Goal: Task Accomplishment & Management: Use online tool/utility

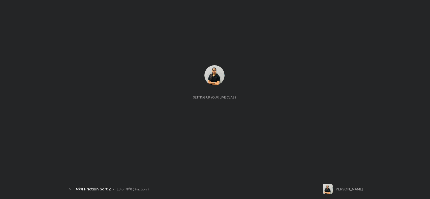
scroll to position [2, 0]
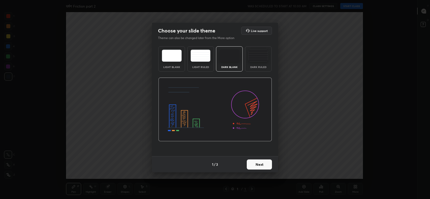
click at [264, 58] on img at bounding box center [258, 56] width 20 height 12
click at [262, 165] on button "Next" at bounding box center [259, 165] width 25 height 10
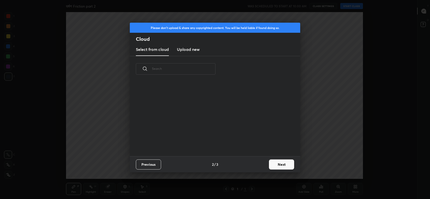
click at [195, 50] on h3 "Upload new" at bounding box center [188, 49] width 23 height 6
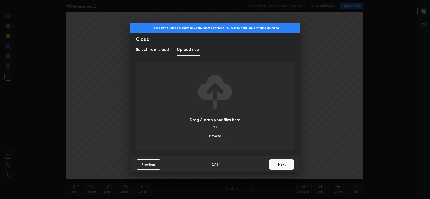
click at [213, 133] on label "Browse" at bounding box center [215, 136] width 22 height 8
click at [204, 133] on input "Browse" at bounding box center [204, 136] width 0 height 8
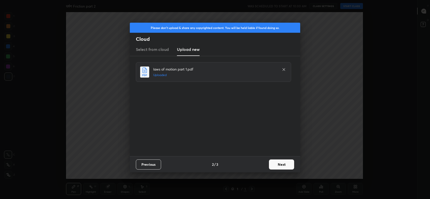
click at [279, 164] on button "Next" at bounding box center [281, 165] width 25 height 10
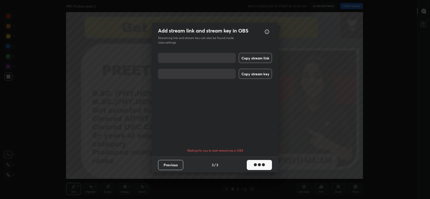
click at [254, 57] on button "Copy stream link" at bounding box center [255, 58] width 33 height 10
click at [254, 74] on button "Copy stream key" at bounding box center [255, 74] width 33 height 10
click at [267, 165] on button "Done" at bounding box center [259, 165] width 25 height 10
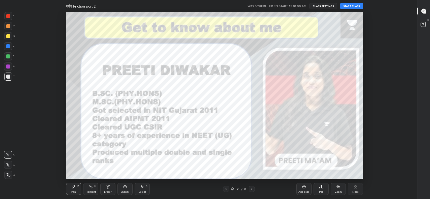
click at [425, 12] on icon at bounding box center [423, 11] width 5 height 5
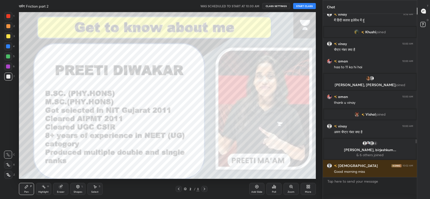
scroll to position [202, 0]
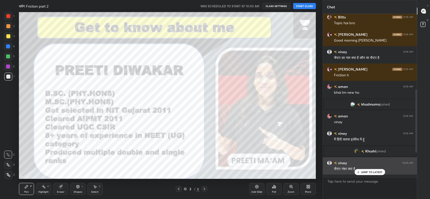
click at [374, 169] on div "चैप्टर नंबर क्या है" at bounding box center [373, 169] width 79 height 5
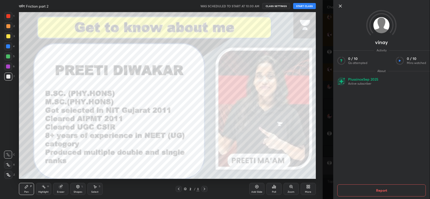
click at [331, 136] on div "vinay Activity 0 / 10 Qs attempted 0 / 10 Mins watched About Plus since [DATE] …" at bounding box center [377, 99] width 108 height 199
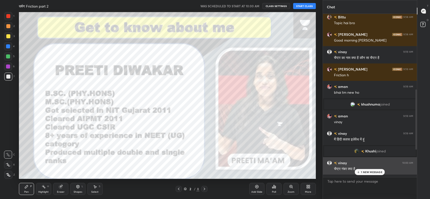
click at [366, 168] on div "चैप्टर नंबर क्या है" at bounding box center [373, 169] width 79 height 5
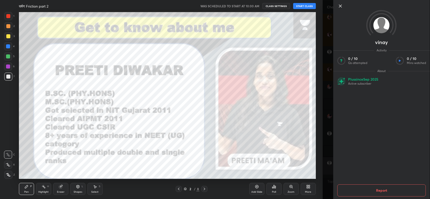
click at [327, 149] on div "vinay Activity 0 / 10 Qs attempted 0 / 10 Mins watched About Plus since [DATE] …" at bounding box center [377, 99] width 108 height 199
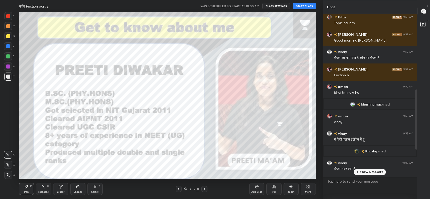
click at [363, 173] on p "2 NEW MESSAGES" at bounding box center [371, 172] width 23 height 3
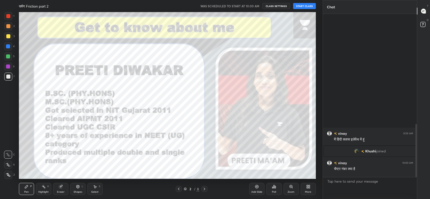
scroll to position [339, 0]
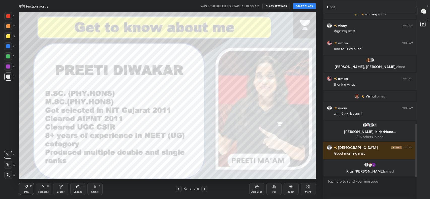
click at [424, 13] on icon at bounding box center [423, 11] width 5 height 5
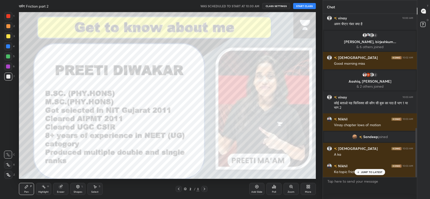
scroll to position [393, 0]
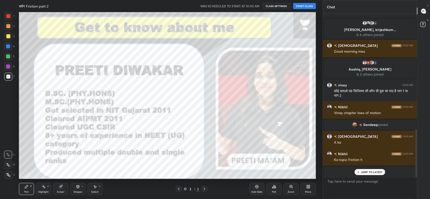
click at [365, 173] on p "JUMP TO LATEST" at bounding box center [372, 172] width 22 height 3
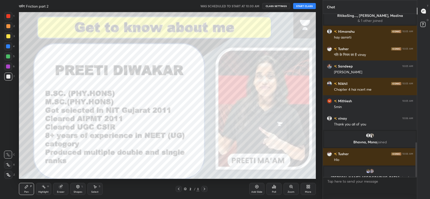
scroll to position [602, 0]
click at [307, 186] on icon at bounding box center [307, 185] width 1 height 1
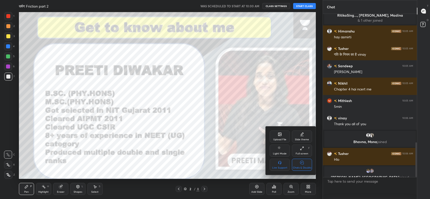
click at [301, 165] on icon at bounding box center [302, 162] width 4 height 5
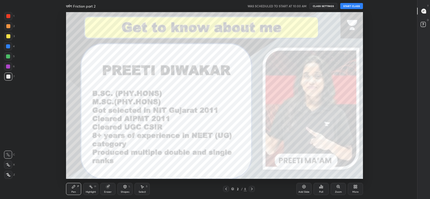
scroll to position [0, 0]
click at [423, 12] on icon at bounding box center [423, 11] width 5 height 5
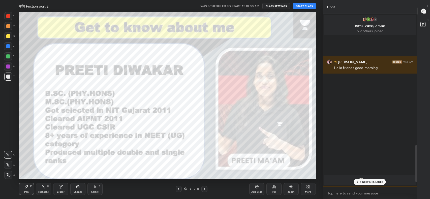
scroll to position [25036, 24887]
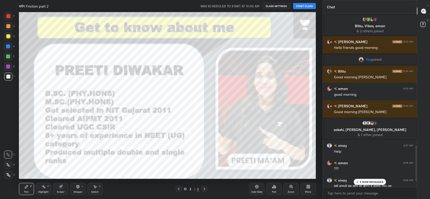
click at [358, 180] on icon at bounding box center [357, 181] width 3 height 3
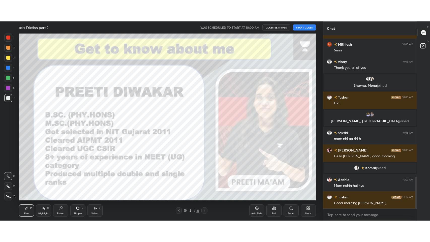
scroll to position [774, 0]
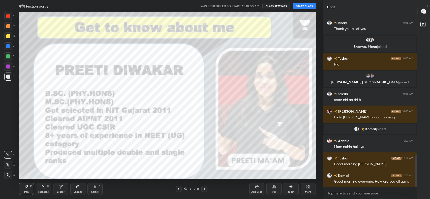
click at [305, 6] on button "START CLASS" at bounding box center [304, 6] width 23 height 6
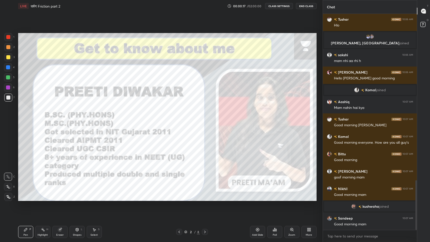
scroll to position [725, 0]
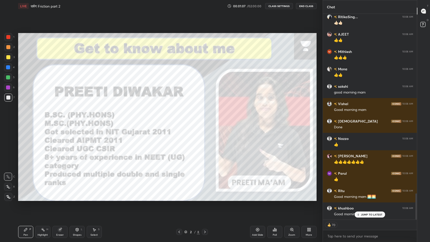
click at [313, 199] on div "More" at bounding box center [308, 232] width 15 height 12
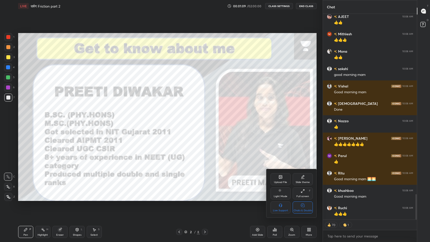
click at [306, 199] on div "Chats & Doubts" at bounding box center [303, 207] width 20 height 12
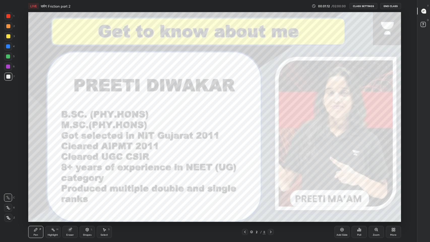
click at [343, 199] on icon at bounding box center [342, 230] width 4 height 4
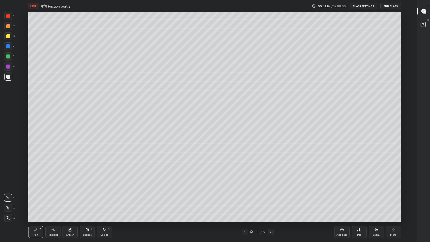
click at [9, 199] on icon at bounding box center [8, 218] width 5 height 4
click at [9, 36] on div at bounding box center [8, 36] width 4 height 4
click at [425, 12] on icon at bounding box center [423, 11] width 5 height 5
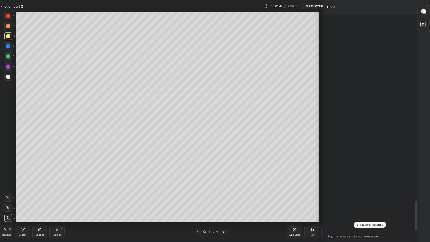
scroll to position [2, 2]
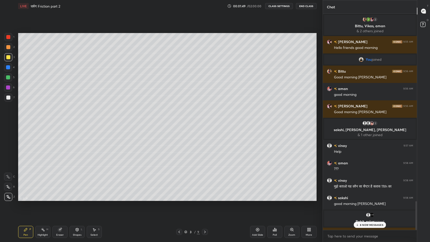
click at [360, 199] on p "8 NEW MESSAGES" at bounding box center [371, 224] width 23 height 3
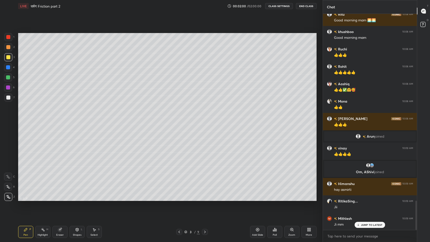
click at [370, 199] on p "JUMP TO LATEST" at bounding box center [372, 224] width 22 height 3
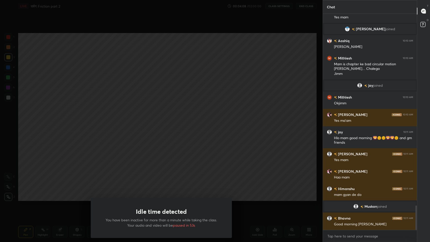
scroll to position [1703, 0]
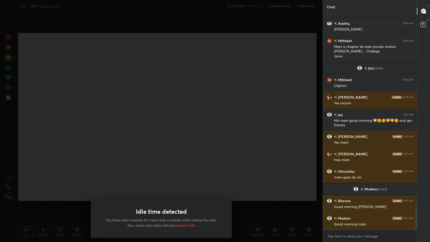
click at [247, 158] on div "Idle time detected You have been inactive for more than a minute while taking t…" at bounding box center [161, 121] width 323 height 242
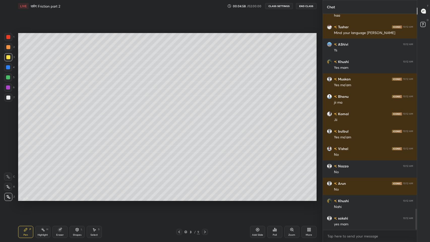
scroll to position [2007, 0]
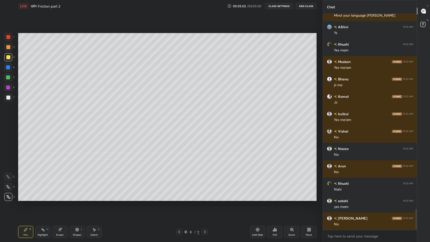
click at [61, 199] on icon at bounding box center [59, 229] width 3 height 3
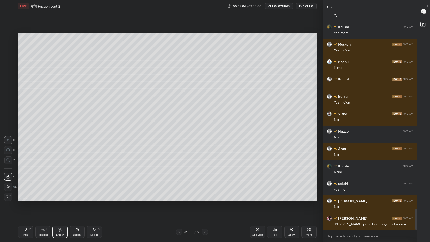
click at [26, 199] on div "Pen" at bounding box center [25, 235] width 5 height 3
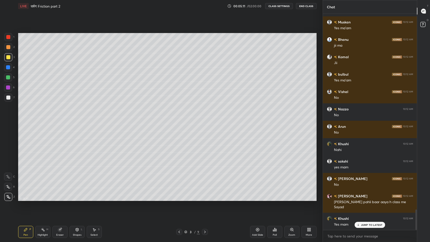
scroll to position [2059, 0]
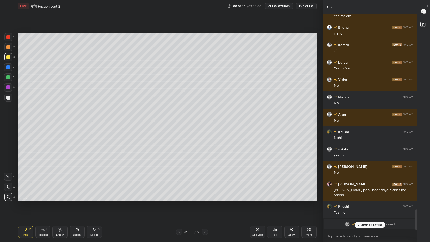
click at [77, 199] on div "Shapes L" at bounding box center [77, 232] width 15 height 12
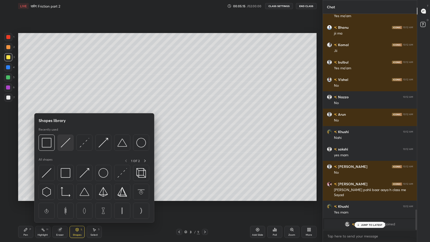
click at [64, 141] on img at bounding box center [66, 143] width 10 height 10
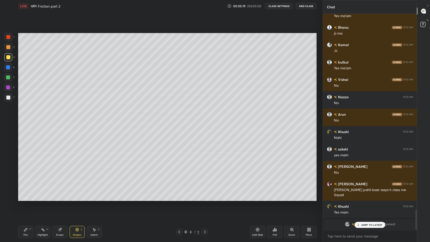
scroll to position [2076, 0]
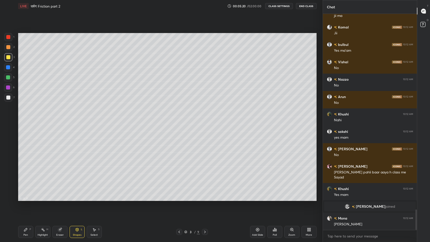
click at [79, 199] on div "Shapes L" at bounding box center [77, 232] width 15 height 12
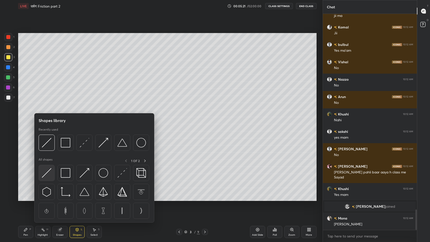
click at [47, 174] on img at bounding box center [47, 173] width 10 height 10
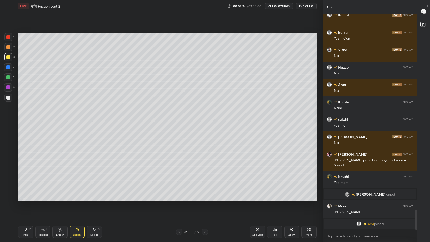
scroll to position [2002, 0]
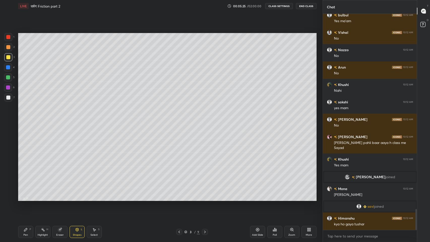
click at [24, 199] on div "Pen" at bounding box center [25, 235] width 5 height 3
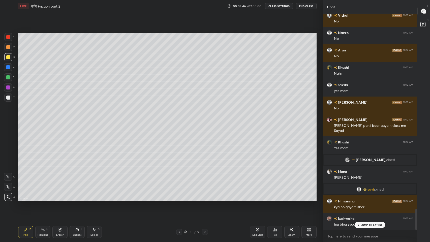
scroll to position [2037, 0]
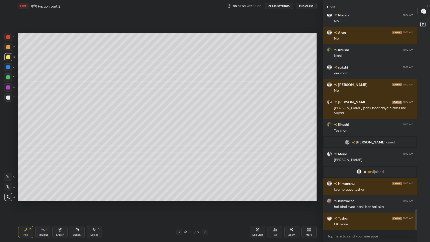
click at [79, 199] on div "Shapes" at bounding box center [77, 235] width 9 height 3
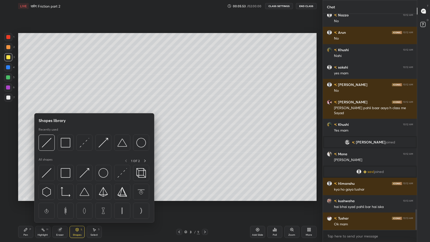
click at [87, 175] on img at bounding box center [85, 173] width 10 height 10
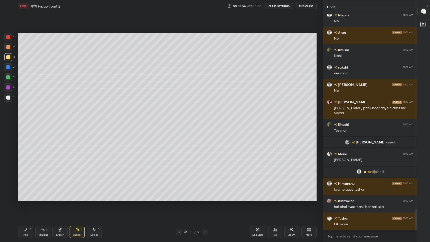
scroll to position [2049, 0]
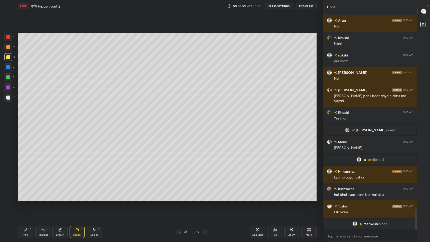
click at [25, 199] on div "Pen" at bounding box center [25, 235] width 5 height 3
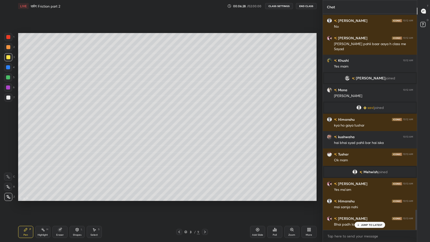
scroll to position [2114, 0]
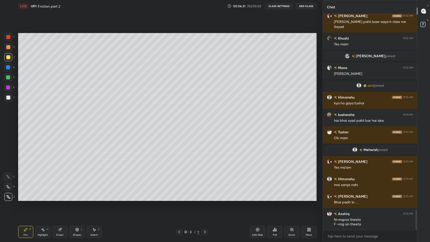
click at [76, 199] on icon at bounding box center [77, 229] width 3 height 3
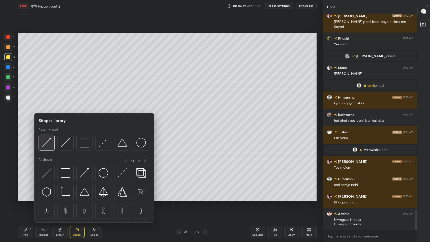
click at [52, 143] on div at bounding box center [47, 143] width 16 height 16
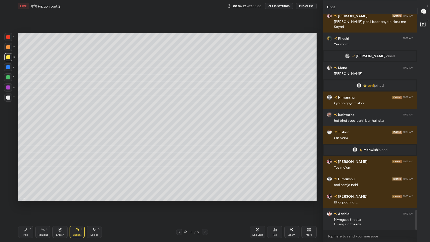
click at [10, 99] on div at bounding box center [8, 98] width 4 height 4
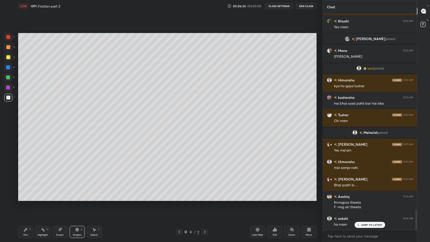
click at [22, 199] on div "Pen P" at bounding box center [25, 232] width 15 height 12
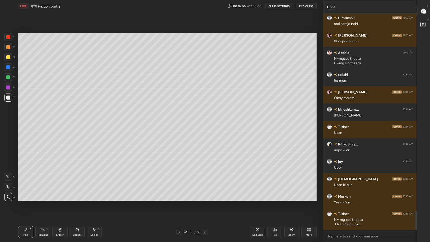
scroll to position [2292, 0]
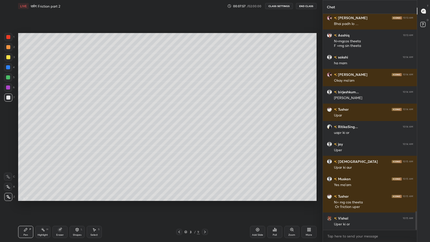
click at [78, 199] on icon at bounding box center [77, 229] width 3 height 3
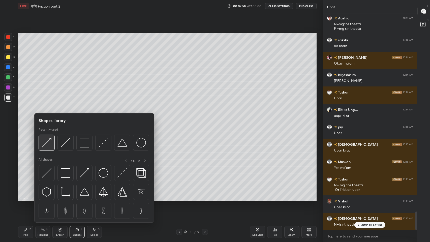
click at [50, 141] on img at bounding box center [47, 143] width 10 height 10
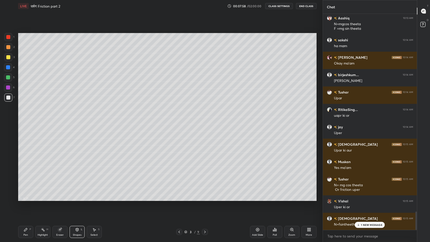
scroll to position [2327, 0]
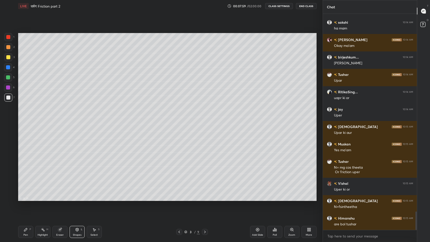
click at [8, 76] on div at bounding box center [8, 77] width 4 height 4
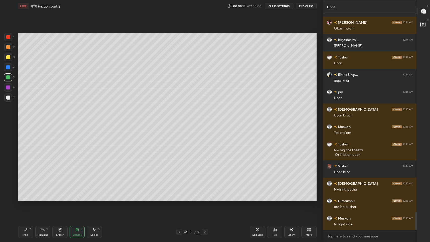
scroll to position [2362, 0]
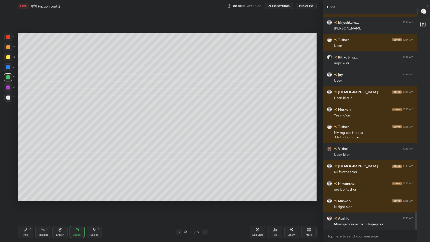
click at [25, 199] on div "Pen P" at bounding box center [25, 232] width 15 height 12
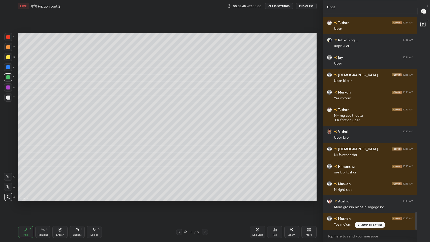
click at [59, 199] on div "Eraser" at bounding box center [60, 235] width 8 height 3
click at [27, 199] on icon at bounding box center [26, 230] width 4 height 4
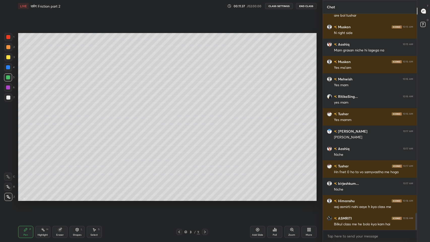
scroll to position [2548, 0]
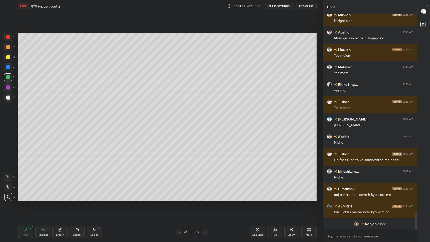
click at [178, 199] on icon at bounding box center [179, 232] width 4 height 4
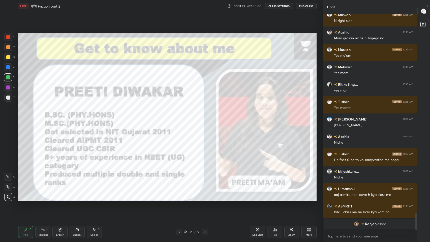
click at [262, 199] on div "Add Slide" at bounding box center [257, 232] width 15 height 12
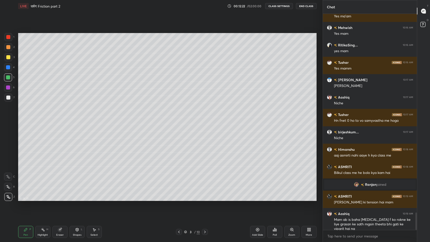
scroll to position [2477, 0]
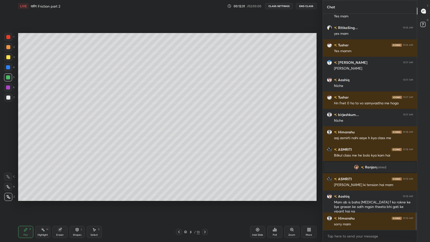
click at [205, 199] on icon at bounding box center [205, 232] width 4 height 4
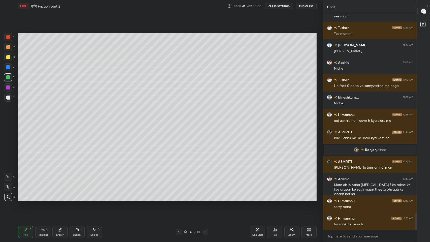
click at [75, 199] on div "Shapes" at bounding box center [77, 235] width 9 height 3
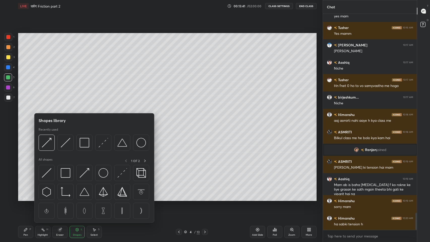
click at [85, 174] on img at bounding box center [85, 173] width 10 height 10
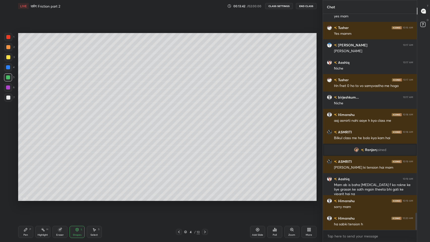
click at [11, 98] on div at bounding box center [8, 98] width 8 height 8
click at [27, 199] on icon at bounding box center [26, 230] width 4 height 4
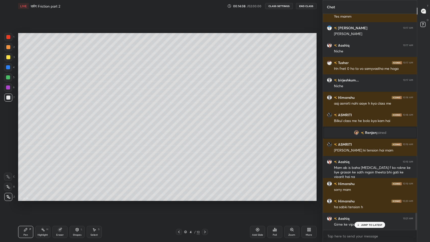
scroll to position [2, 2]
click at [179, 199] on icon at bounding box center [179, 232] width 4 height 4
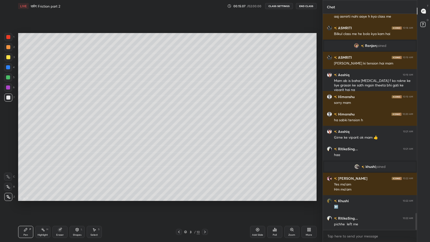
scroll to position [2560, 0]
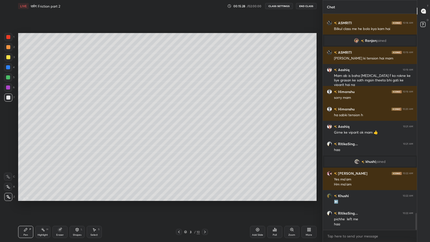
click at [206, 199] on div at bounding box center [205, 232] width 6 height 6
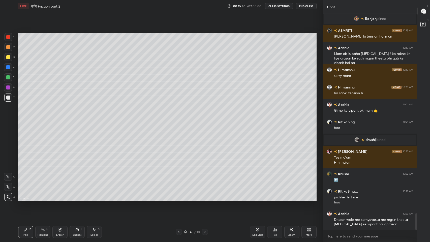
scroll to position [2600, 0]
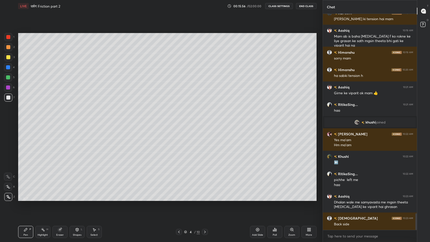
click at [179, 199] on icon at bounding box center [179, 232] width 4 height 4
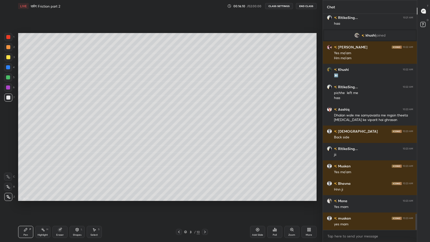
scroll to position [2704, 0]
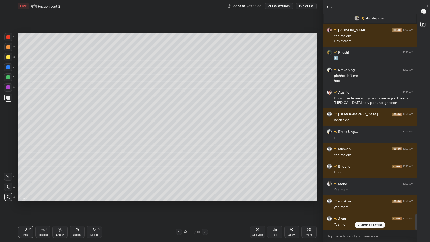
click at [0, 146] on div "1 2 3 4 5 6 7 C X Z C X Z E E Erase all H H" at bounding box center [8, 117] width 16 height 168
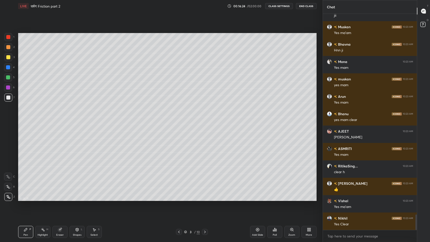
scroll to position [2843, 0]
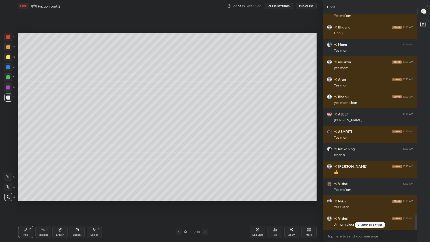
click at [207, 199] on div at bounding box center [205, 232] width 6 height 6
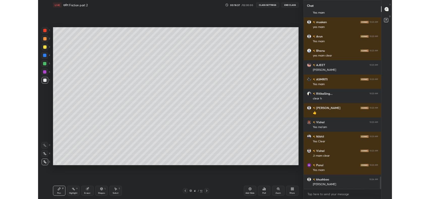
scroll to position [2895, 0]
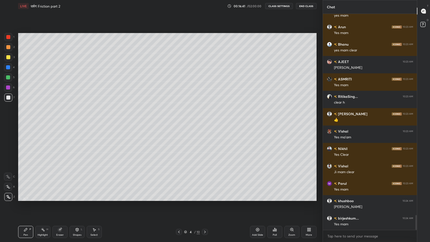
click at [306, 199] on div "More" at bounding box center [308, 232] width 15 height 12
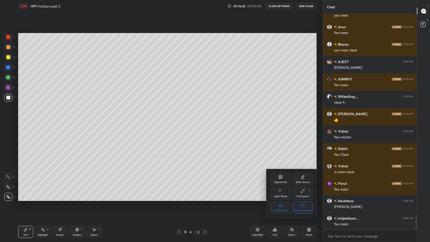
click at [304, 194] on div "Full screen F" at bounding box center [303, 193] width 20 height 12
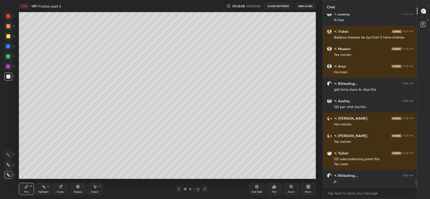
scroll to position [3574, 0]
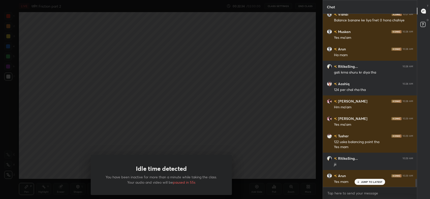
click at [269, 148] on div "Idle time detected You have been inactive for more than a minute while taking t…" at bounding box center [161, 99] width 323 height 199
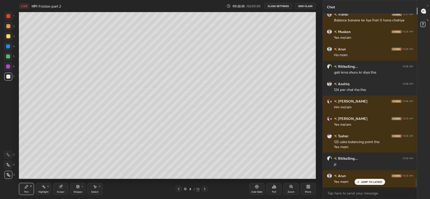
click at [366, 181] on p "JUMP TO LATEST" at bounding box center [372, 181] width 22 height 3
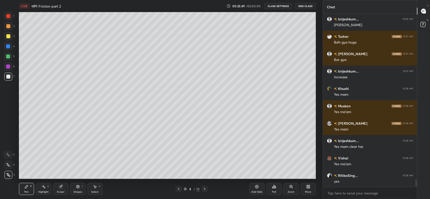
scroll to position [3822, 0]
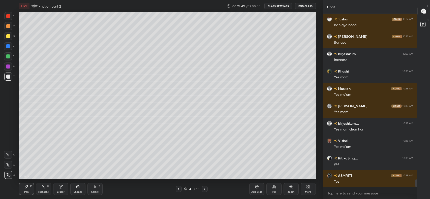
click at [204, 189] on icon at bounding box center [205, 189] width 4 height 4
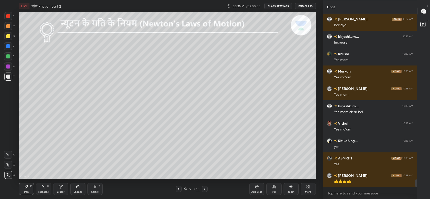
click at [179, 189] on icon at bounding box center [179, 189] width 4 height 4
click at [252, 188] on div "Add Slide" at bounding box center [256, 189] width 15 height 12
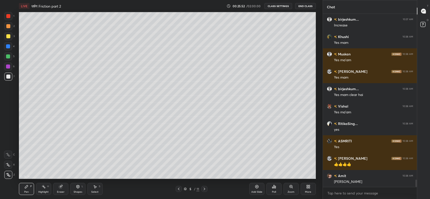
scroll to position [3874, 0]
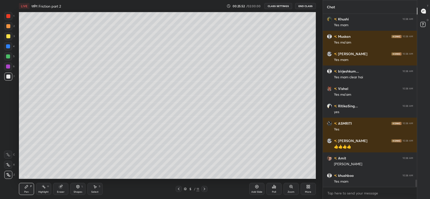
click at [8, 77] on div at bounding box center [8, 77] width 4 height 4
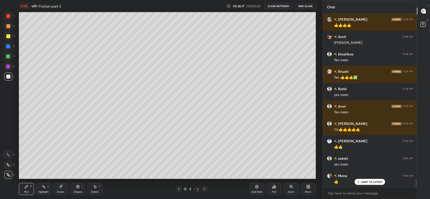
scroll to position [4013, 0]
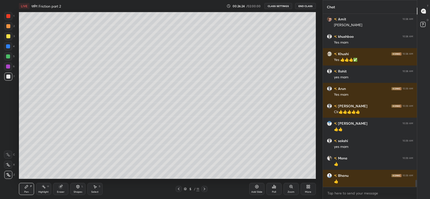
click at [79, 192] on div "Shapes" at bounding box center [78, 192] width 9 height 3
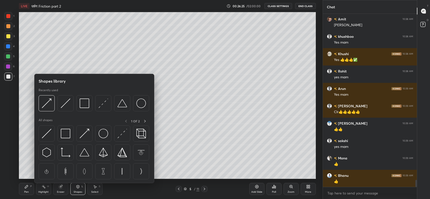
click at [118, 132] on img at bounding box center [122, 134] width 10 height 10
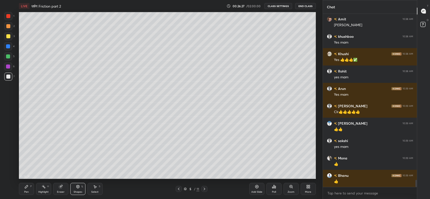
click at [26, 192] on div "Pen" at bounding box center [26, 192] width 5 height 3
click at [8, 37] on div at bounding box center [8, 36] width 4 height 4
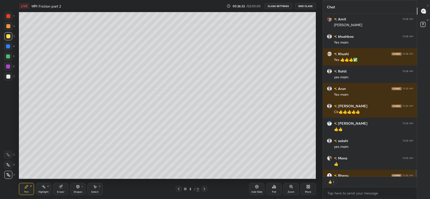
scroll to position [2, 2]
click at [61, 191] on div "Eraser" at bounding box center [61, 192] width 8 height 3
click at [31, 192] on div "Pen P" at bounding box center [26, 189] width 15 height 12
click at [7, 78] on div at bounding box center [8, 77] width 4 height 4
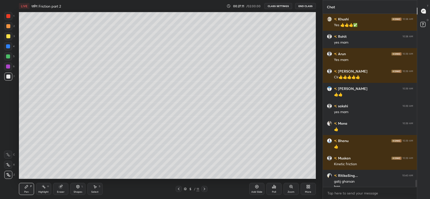
scroll to position [4053, 0]
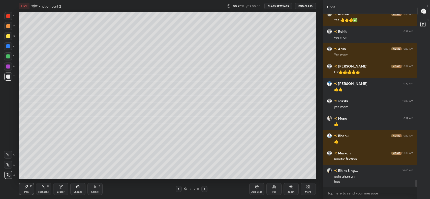
click at [5, 37] on div at bounding box center [8, 36] width 8 height 8
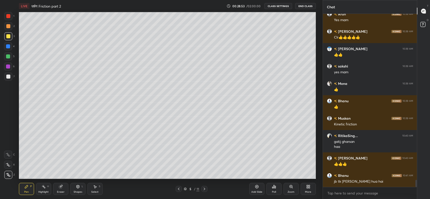
scroll to position [4105, 0]
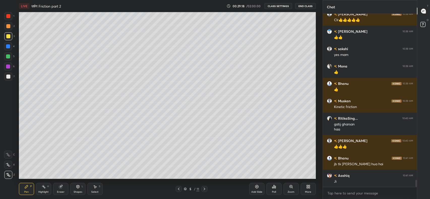
click at [62, 190] on div "Eraser" at bounding box center [60, 189] width 15 height 12
click at [26, 190] on div "Pen P" at bounding box center [26, 189] width 15 height 12
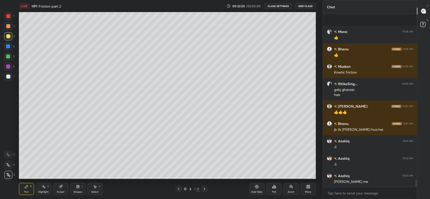
scroll to position [4174, 0]
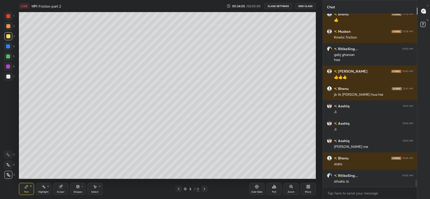
click at [64, 192] on div "Eraser" at bounding box center [61, 192] width 8 height 3
click at [311, 190] on div "More" at bounding box center [308, 189] width 15 height 12
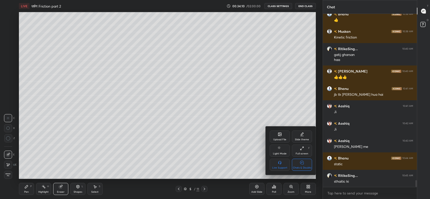
click at [303, 165] on icon at bounding box center [302, 162] width 4 height 5
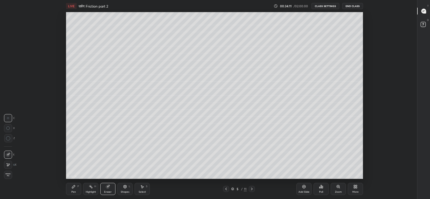
scroll to position [25036, 24808]
click at [106, 189] on div "Eraser" at bounding box center [107, 189] width 15 height 12
click at [359, 189] on div "More" at bounding box center [355, 189] width 15 height 12
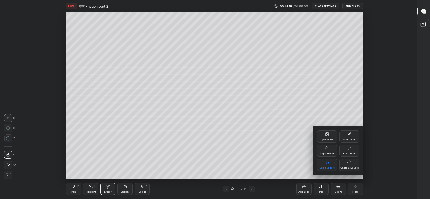
click at [346, 146] on div "Full screen F" at bounding box center [349, 151] width 20 height 12
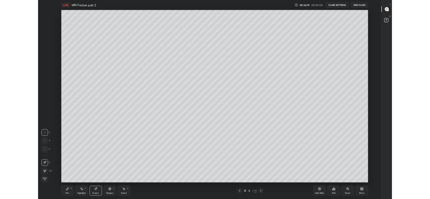
scroll to position [210, 397]
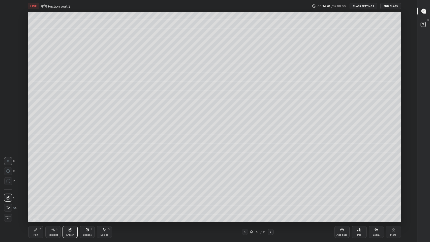
click at [40, 199] on div "P" at bounding box center [41, 229] width 2 height 3
click at [6, 38] on div at bounding box center [8, 36] width 8 height 8
click at [392, 199] on div "More" at bounding box center [393, 232] width 15 height 12
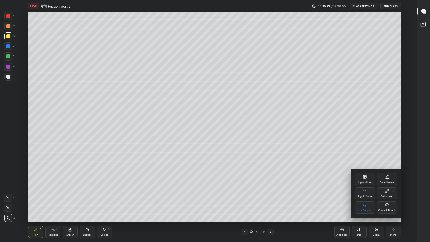
click at [384, 195] on div "Full screen" at bounding box center [387, 196] width 13 height 3
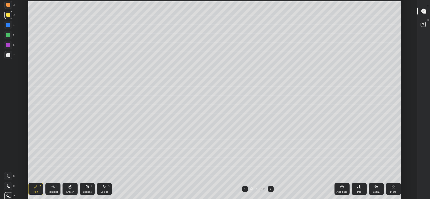
scroll to position [25036, 24806]
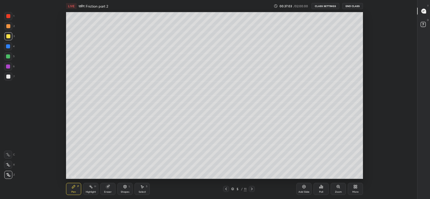
click at [424, 10] on icon at bounding box center [423, 11] width 5 height 5
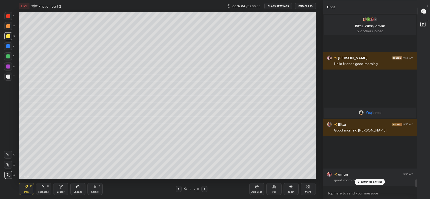
scroll to position [25036, 24901]
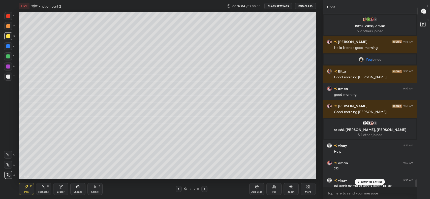
click at [363, 179] on div "JUMP TO LATEST" at bounding box center [370, 182] width 30 height 6
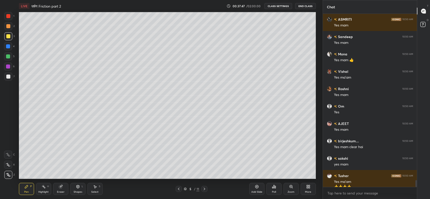
scroll to position [4304, 0]
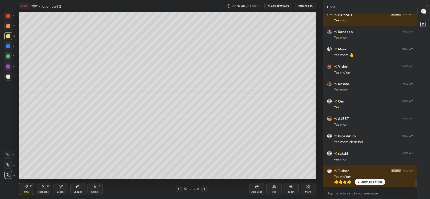
click at [369, 183] on p "JUMP TO LATEST" at bounding box center [372, 181] width 22 height 3
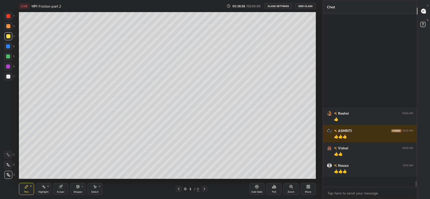
scroll to position [172, 93]
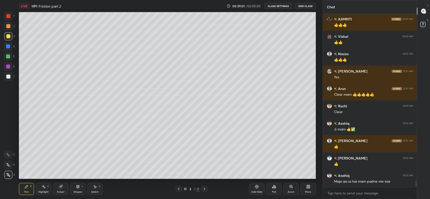
click at [308, 192] on div "More" at bounding box center [308, 192] width 6 height 3
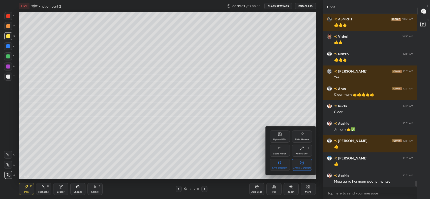
click at [301, 167] on div "Chats & Doubts" at bounding box center [302, 168] width 18 height 3
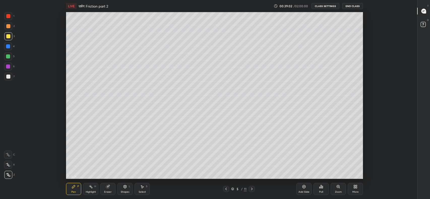
scroll to position [2, 0]
click at [304, 188] on icon at bounding box center [303, 186] width 3 height 3
click at [9, 78] on div at bounding box center [8, 77] width 4 height 4
click at [10, 36] on div at bounding box center [8, 36] width 4 height 4
click at [7, 78] on div at bounding box center [8, 77] width 4 height 4
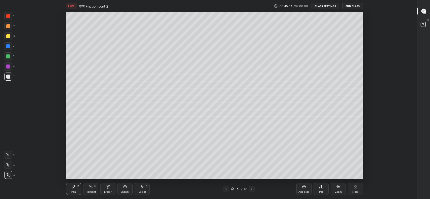
click at [303, 191] on div "Add Slide" at bounding box center [303, 192] width 11 height 3
click at [9, 36] on div at bounding box center [8, 36] width 4 height 4
click at [108, 187] on icon at bounding box center [107, 186] width 3 height 3
click at [75, 192] on div "Pen" at bounding box center [73, 192] width 5 height 3
click at [423, 12] on icon at bounding box center [423, 12] width 1 height 0
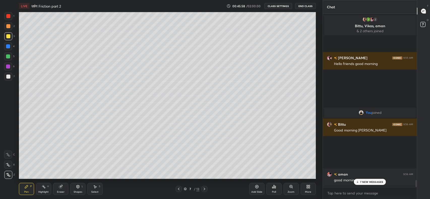
scroll to position [25036, 24901]
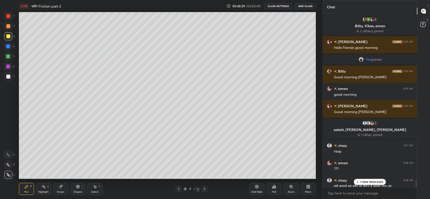
click at [360, 183] on div "7 NEW MESSAGES" at bounding box center [370, 182] width 32 height 6
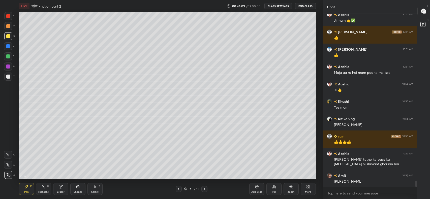
scroll to position [4618, 0]
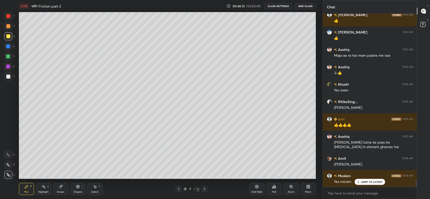
click at [368, 181] on p "JUMP TO LATEST" at bounding box center [372, 181] width 22 height 3
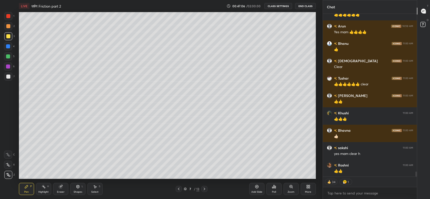
scroll to position [5237, 0]
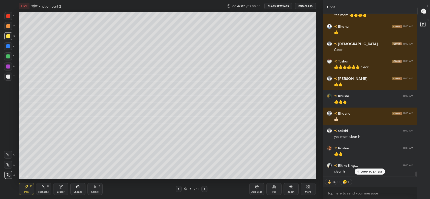
click at [306, 190] on div "More" at bounding box center [308, 189] width 15 height 12
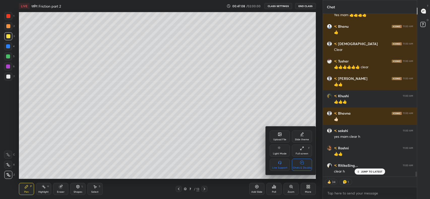
click at [305, 162] on div "Chats & Doubts" at bounding box center [302, 165] width 20 height 12
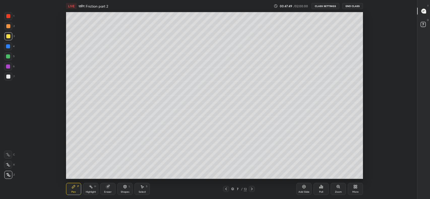
click at [353, 189] on div "More" at bounding box center [355, 189] width 15 height 12
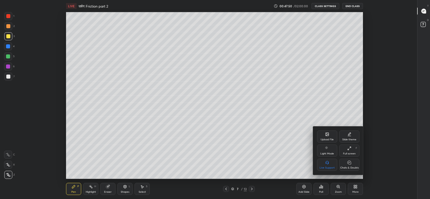
click at [349, 151] on div "Full screen F" at bounding box center [349, 151] width 20 height 12
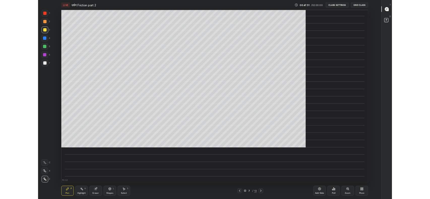
scroll to position [210, 397]
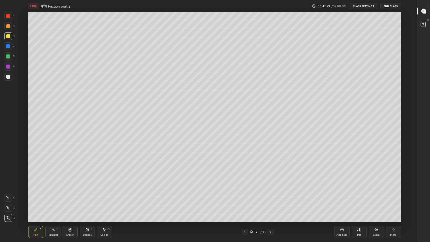
click at [269, 199] on icon at bounding box center [271, 232] width 4 height 4
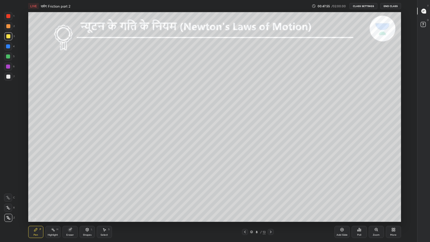
click at [243, 199] on div at bounding box center [245, 232] width 6 height 6
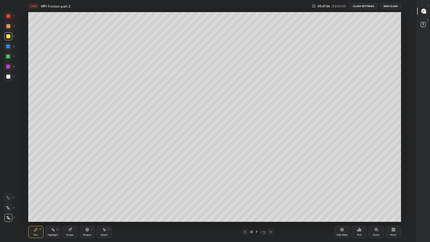
click at [338, 199] on div "Add Slide" at bounding box center [341, 232] width 15 height 12
click at [6, 79] on div at bounding box center [8, 77] width 8 height 8
click at [7, 37] on div at bounding box center [8, 36] width 4 height 4
click at [392, 199] on div "More" at bounding box center [393, 232] width 15 height 12
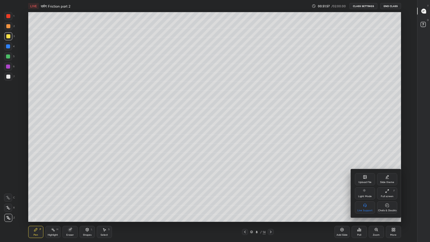
click at [388, 196] on div "Full screen" at bounding box center [387, 196] width 13 height 3
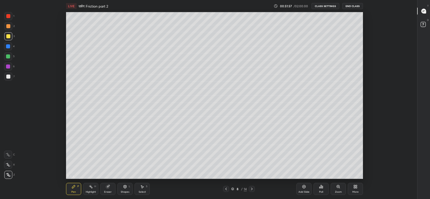
scroll to position [25036, 24806]
click at [8, 77] on div at bounding box center [8, 77] width 4 height 4
click at [8, 36] on div at bounding box center [8, 36] width 4 height 4
click at [7, 27] on div at bounding box center [8, 26] width 4 height 4
click at [305, 187] on icon at bounding box center [303, 186] width 3 height 3
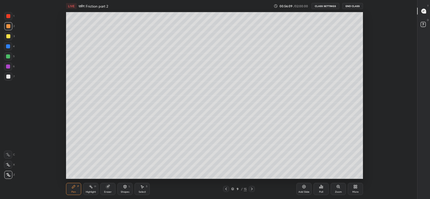
click at [8, 34] on div at bounding box center [8, 36] width 4 height 4
click at [109, 190] on div "Eraser" at bounding box center [107, 189] width 15 height 12
click at [74, 188] on icon at bounding box center [74, 187] width 4 height 4
click at [226, 189] on icon at bounding box center [226, 189] width 4 height 4
click at [246, 190] on div "15" at bounding box center [245, 189] width 3 height 5
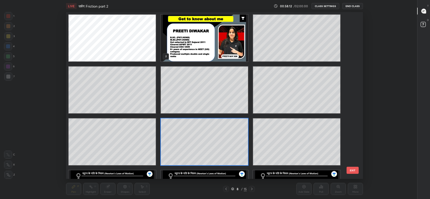
scroll to position [165, 294]
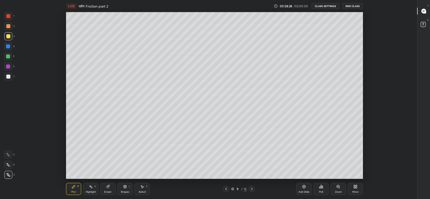
click at [8, 78] on div at bounding box center [8, 77] width 4 height 4
click at [111, 188] on div "Eraser" at bounding box center [107, 189] width 15 height 12
click at [72, 192] on div "Pen" at bounding box center [73, 192] width 5 height 3
click at [424, 10] on icon at bounding box center [423, 11] width 5 height 5
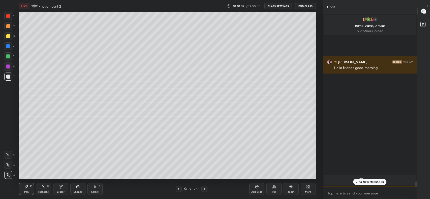
scroll to position [25036, 24893]
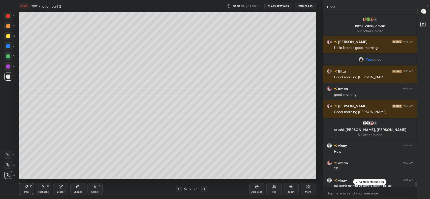
click at [370, 185] on div "14 NEW MESSAGES" at bounding box center [369, 182] width 33 height 6
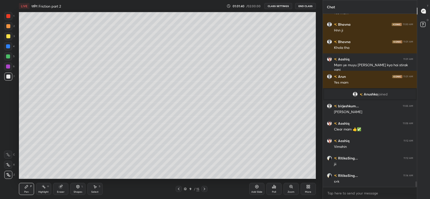
scroll to position [5179, 0]
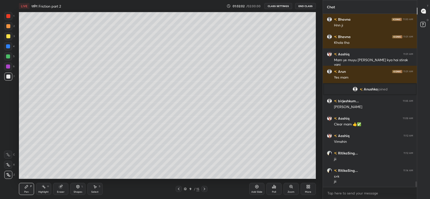
click at [56, 192] on div "Eraser" at bounding box center [60, 189] width 15 height 12
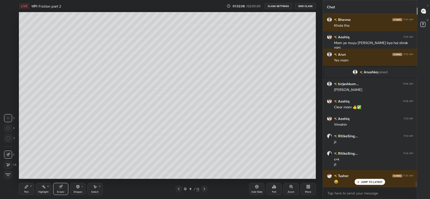
click at [21, 199] on div "Pen P Highlight H Eraser Shapes L Select S 9 / 15 Add Slide Poll Zoom More" at bounding box center [167, 189] width 297 height 20
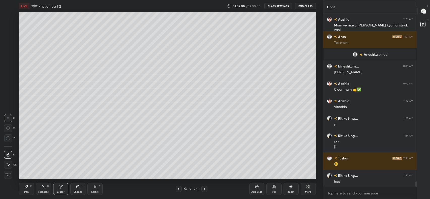
click at [26, 187] on icon at bounding box center [26, 186] width 3 height 3
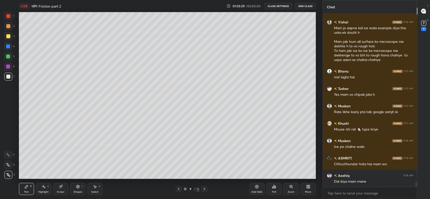
scroll to position [5789, 0]
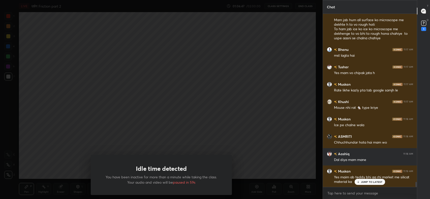
click at [184, 136] on div "Idle time detected You have been inactive for more than a minute while taking t…" at bounding box center [161, 99] width 323 height 199
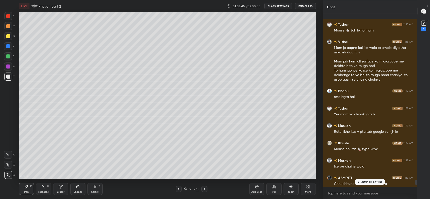
scroll to position [5744, 0]
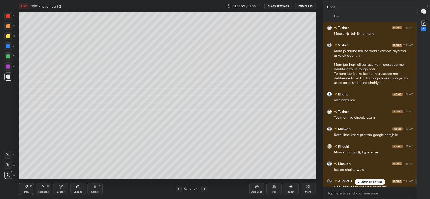
click at [365, 183] on p "JUMP TO LATEST" at bounding box center [372, 181] width 22 height 3
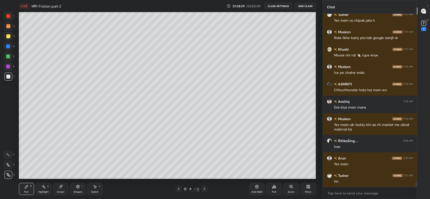
scroll to position [5863, 0]
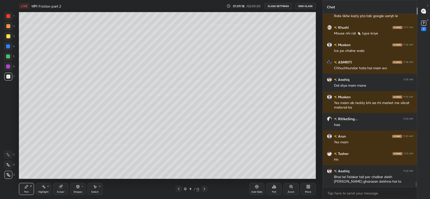
click at [424, 22] on icon at bounding box center [424, 23] width 2 height 2
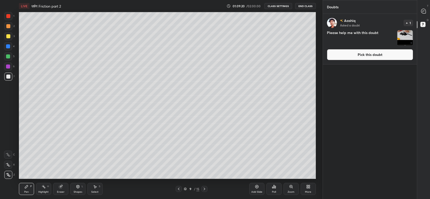
click at [404, 35] on img "grid" at bounding box center [405, 38] width 16 height 16
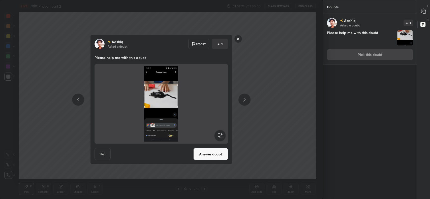
click at [216, 151] on button "Answer doubt" at bounding box center [210, 154] width 35 height 12
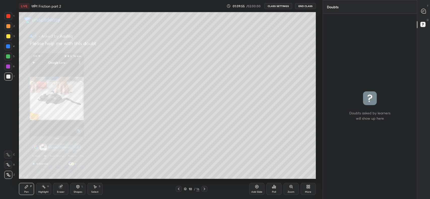
click at [423, 12] on icon at bounding box center [422, 12] width 1 height 0
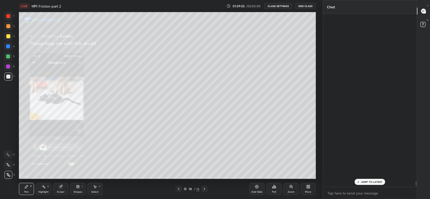
scroll to position [172, 93]
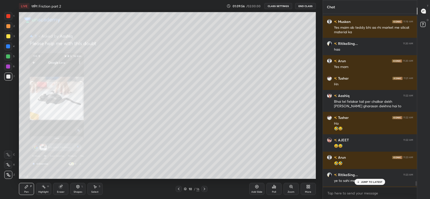
click at [369, 183] on p "JUMP TO LATEST" at bounding box center [372, 181] width 22 height 3
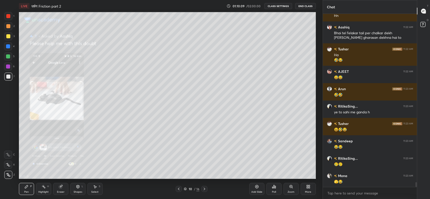
scroll to position [6043, 0]
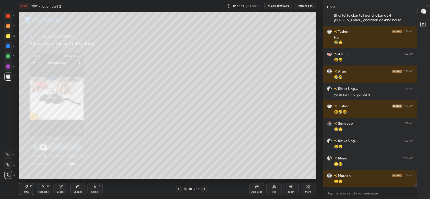
click at [260, 188] on div "Add Slide" at bounding box center [256, 189] width 15 height 12
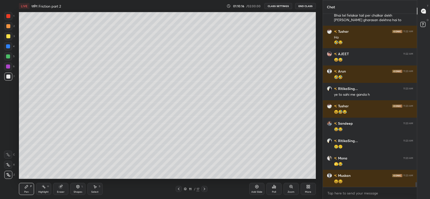
click at [81, 188] on div "Shapes L" at bounding box center [77, 189] width 15 height 12
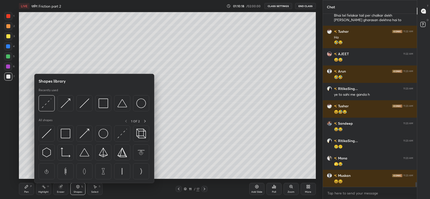
click at [86, 103] on img at bounding box center [85, 104] width 10 height 10
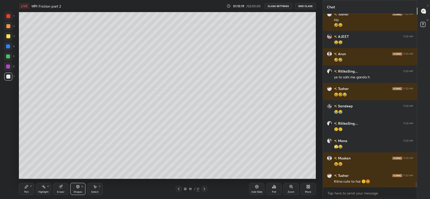
scroll to position [6078, 0]
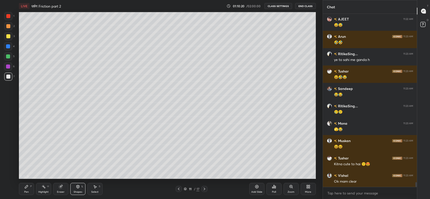
click at [79, 191] on div "Shapes" at bounding box center [78, 192] width 9 height 3
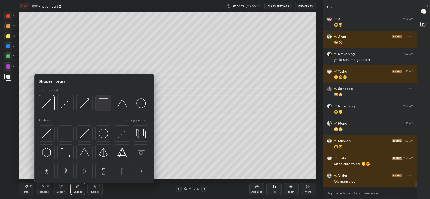
click at [103, 102] on img at bounding box center [104, 104] width 10 height 10
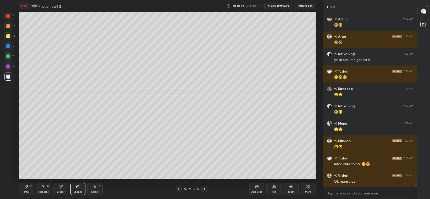
click at [28, 190] on div "Pen P" at bounding box center [26, 189] width 15 height 12
click at [9, 36] on div at bounding box center [8, 36] width 4 height 4
click at [79, 191] on div "Shapes" at bounding box center [78, 192] width 9 height 3
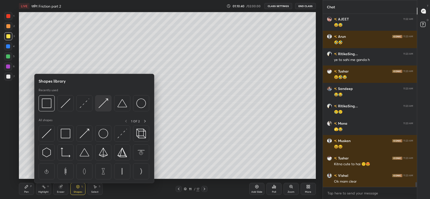
click at [105, 102] on img at bounding box center [104, 104] width 10 height 10
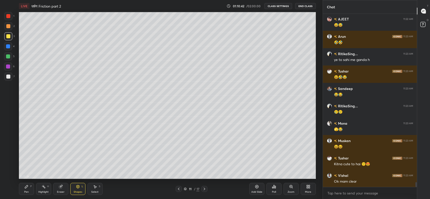
click at [28, 190] on div "Pen P" at bounding box center [26, 189] width 15 height 12
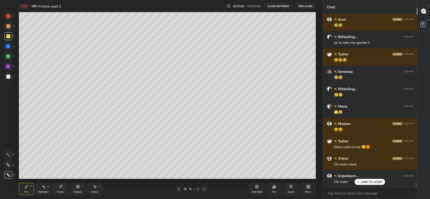
click at [78, 194] on div "Shapes L" at bounding box center [77, 189] width 15 height 12
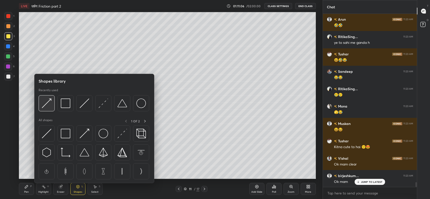
click at [45, 107] on img at bounding box center [47, 104] width 10 height 10
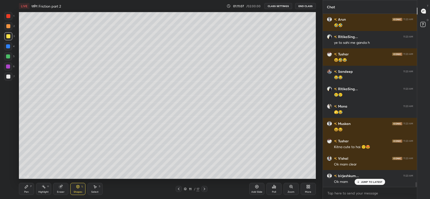
click at [9, 78] on div at bounding box center [8, 77] width 4 height 4
click at [29, 190] on div "Pen P" at bounding box center [26, 189] width 15 height 12
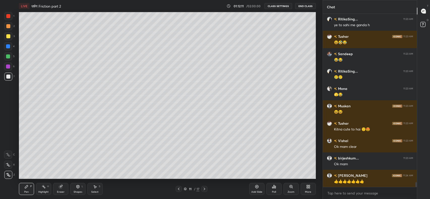
scroll to position [6130, 0]
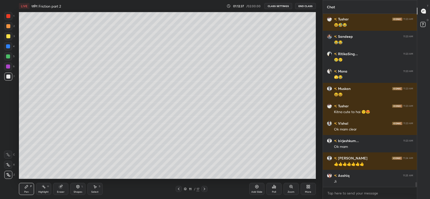
click at [7, 25] on div at bounding box center [8, 26] width 4 height 4
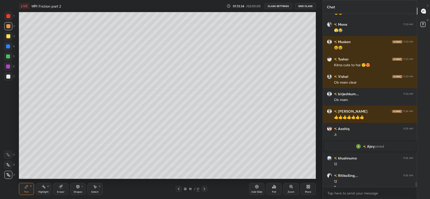
scroll to position [5773, 0]
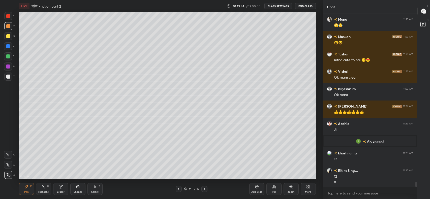
click at [257, 189] on icon at bounding box center [256, 186] width 3 height 3
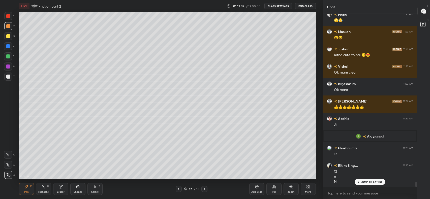
scroll to position [5795, 0]
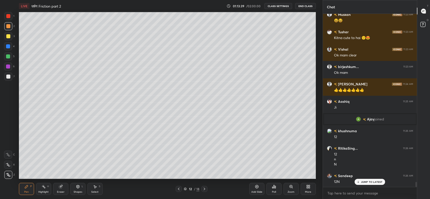
click at [8, 77] on div at bounding box center [8, 77] width 4 height 4
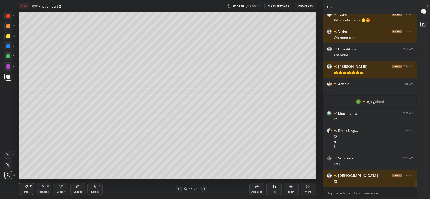
click at [60, 191] on div "Eraser" at bounding box center [61, 192] width 8 height 3
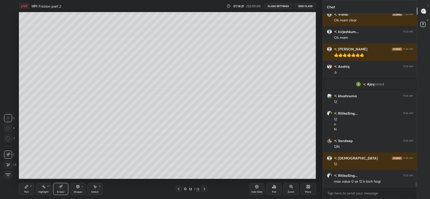
click at [27, 189] on div "Pen P" at bounding box center [26, 189] width 15 height 12
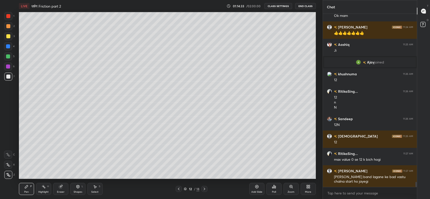
scroll to position [5869, 0]
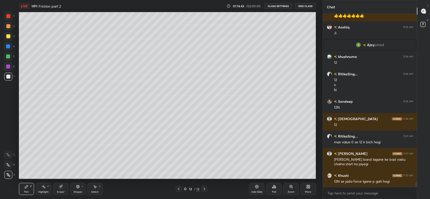
click at [61, 192] on div "Eraser" at bounding box center [61, 192] width 8 height 3
click at [30, 189] on div "Pen P" at bounding box center [26, 189] width 15 height 12
click at [61, 191] on div "Eraser" at bounding box center [61, 192] width 8 height 3
click at [26, 191] on div "Pen" at bounding box center [26, 192] width 5 height 3
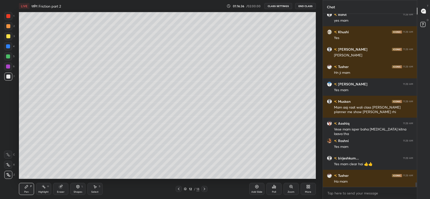
scroll to position [6343, 0]
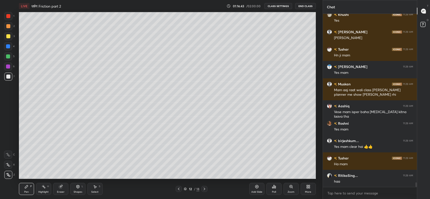
click at [179, 189] on icon at bounding box center [179, 189] width 4 height 4
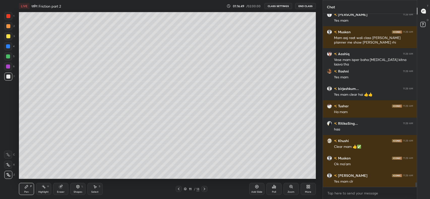
scroll to position [6413, 0]
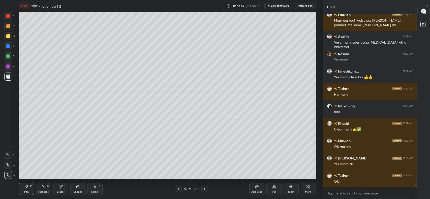
click at [205, 189] on icon at bounding box center [205, 189] width 2 height 3
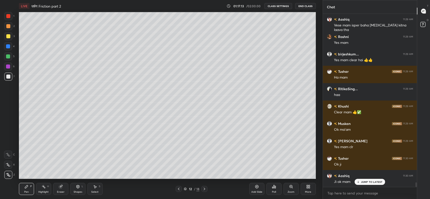
click at [256, 189] on icon at bounding box center [256, 186] width 3 height 3
click at [9, 36] on div at bounding box center [8, 36] width 4 height 4
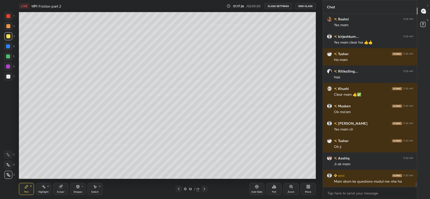
click at [178, 188] on icon at bounding box center [179, 189] width 4 height 4
click at [204, 188] on icon at bounding box center [205, 189] width 2 height 3
click at [204, 190] on icon at bounding box center [204, 189] width 4 height 4
click at [179, 189] on icon at bounding box center [179, 189] width 4 height 4
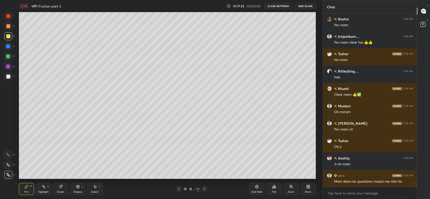
click at [179, 189] on icon at bounding box center [179, 189] width 4 height 4
click at [204, 187] on icon at bounding box center [204, 189] width 4 height 4
click at [204, 189] on icon at bounding box center [204, 189] width 4 height 4
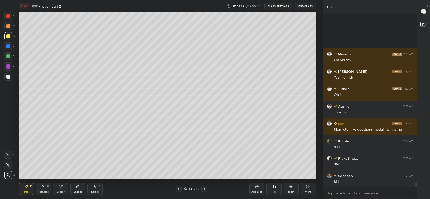
scroll to position [6569, 0]
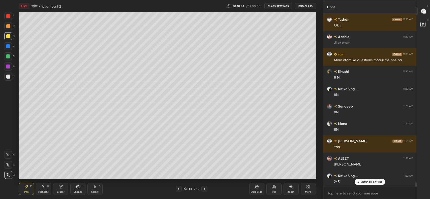
click at [368, 179] on div "JUMP TO LATEST" at bounding box center [370, 182] width 30 height 6
click at [178, 189] on icon at bounding box center [179, 189] width 4 height 4
click at [204, 189] on icon at bounding box center [204, 189] width 4 height 4
click at [7, 77] on div at bounding box center [8, 77] width 4 height 4
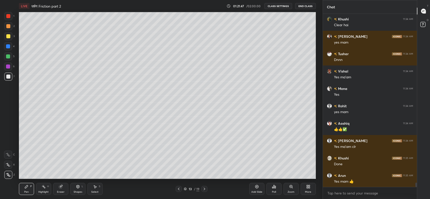
scroll to position [6882, 0]
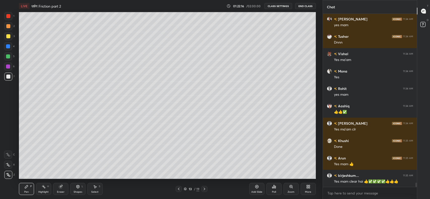
click at [205, 190] on icon at bounding box center [204, 189] width 4 height 4
click at [179, 189] on icon at bounding box center [179, 189] width 4 height 4
click at [254, 189] on div "Add Slide" at bounding box center [256, 189] width 15 height 12
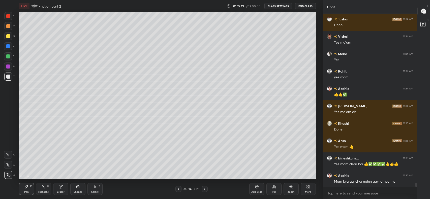
click at [73, 188] on div "Shapes L" at bounding box center [77, 189] width 15 height 12
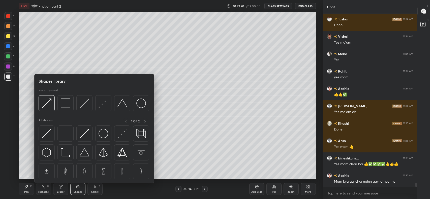
click at [81, 106] on img at bounding box center [85, 104] width 10 height 10
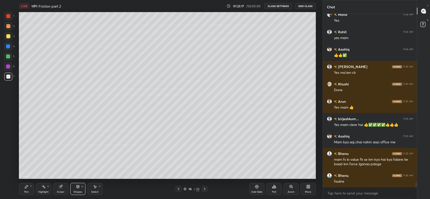
scroll to position [6956, 0]
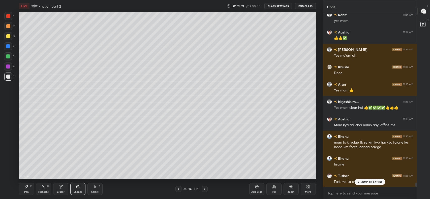
click at [366, 182] on p "JUMP TO LATEST" at bounding box center [372, 181] width 22 height 3
click at [6, 37] on div at bounding box center [8, 36] width 8 height 8
click at [25, 192] on div "Pen" at bounding box center [26, 192] width 5 height 3
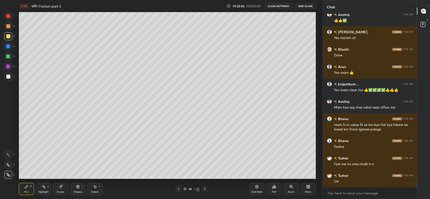
click at [178, 190] on icon at bounding box center [178, 189] width 4 height 4
click at [178, 189] on icon at bounding box center [178, 189] width 4 height 4
click at [205, 189] on icon at bounding box center [205, 189] width 4 height 4
click at [205, 189] on icon at bounding box center [205, 189] width 2 height 3
click at [178, 189] on icon at bounding box center [178, 189] width 4 height 4
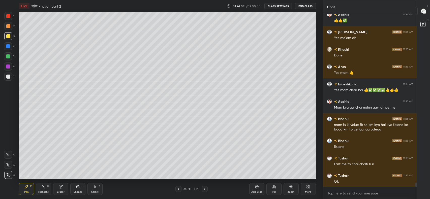
click at [205, 190] on icon at bounding box center [205, 189] width 2 height 3
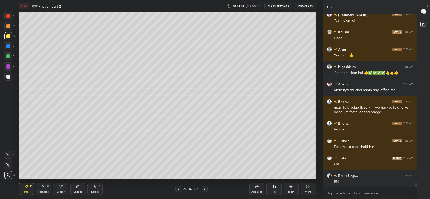
scroll to position [6996, 0]
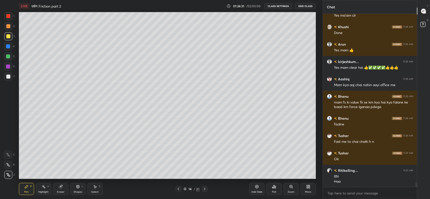
click at [8, 78] on div at bounding box center [8, 77] width 4 height 4
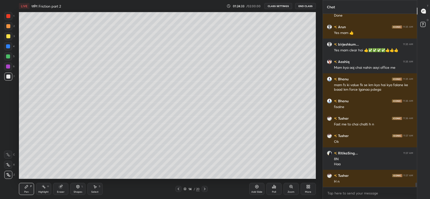
click at [7, 56] on div at bounding box center [8, 56] width 4 height 4
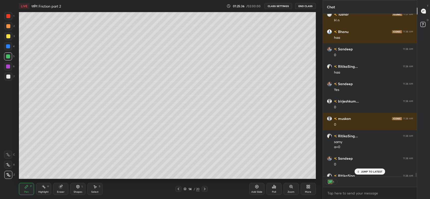
scroll to position [2, 2]
click at [363, 171] on p "JUMP TO LATEST" at bounding box center [372, 171] width 22 height 3
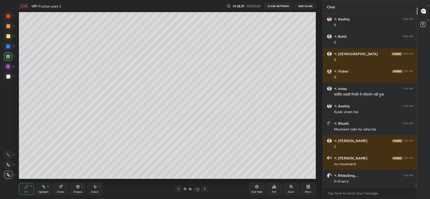
scroll to position [7714, 0]
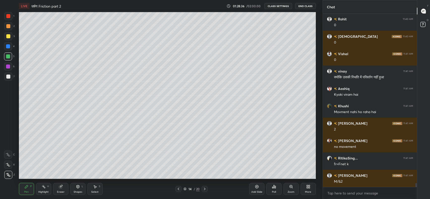
click at [58, 190] on div "Eraser" at bounding box center [60, 189] width 15 height 12
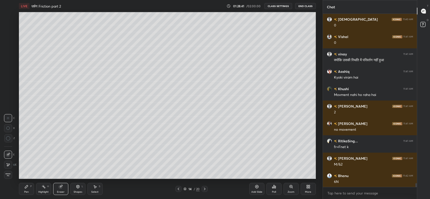
scroll to position [7749, 0]
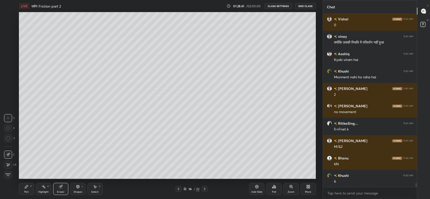
click at [26, 186] on icon at bounding box center [26, 187] width 4 height 4
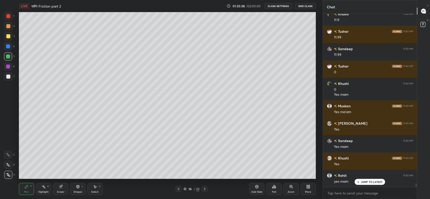
scroll to position [8571, 0]
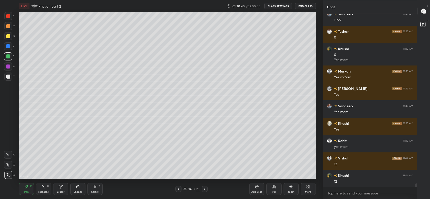
click at [9, 77] on div at bounding box center [8, 77] width 4 height 4
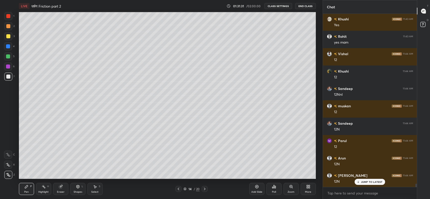
scroll to position [8710, 0]
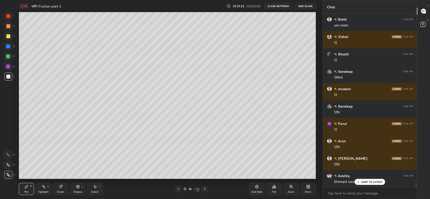
click at [367, 181] on p "JUMP TO LATEST" at bounding box center [372, 181] width 22 height 3
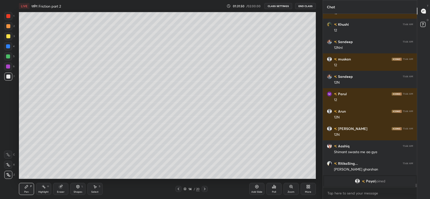
scroll to position [7906, 0]
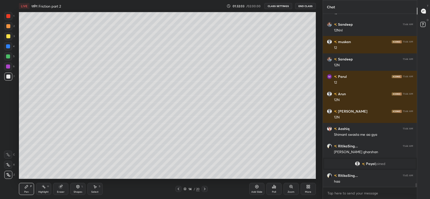
click at [255, 191] on div "Add Slide" at bounding box center [256, 192] width 11 height 3
click at [8, 56] on div at bounding box center [8, 56] width 4 height 4
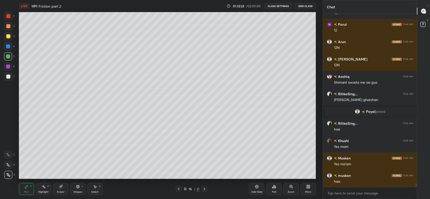
scroll to position [7975, 0]
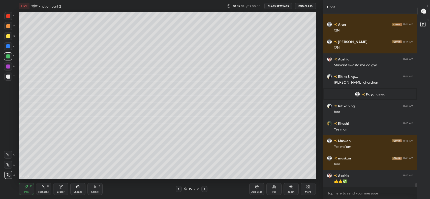
click at [178, 189] on icon at bounding box center [179, 189] width 2 height 3
click at [204, 189] on icon at bounding box center [204, 189] width 4 height 4
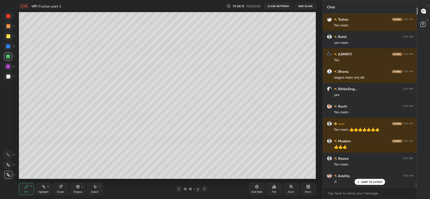
scroll to position [8479, 0]
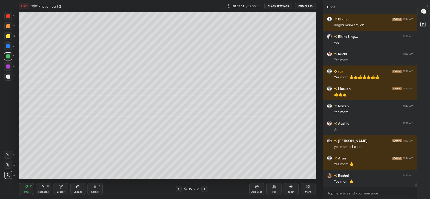
click at [260, 189] on div "Add Slide" at bounding box center [256, 189] width 15 height 12
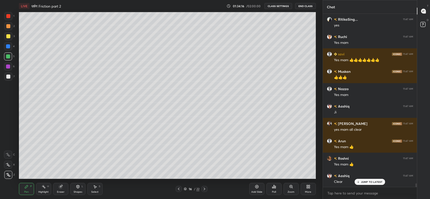
click at [77, 189] on div "Shapes L" at bounding box center [77, 189] width 15 height 12
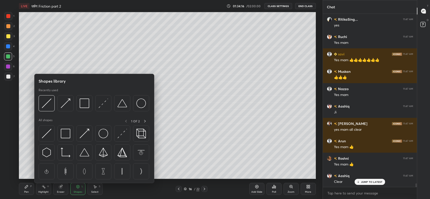
scroll to position [8514, 0]
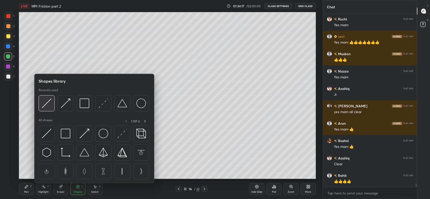
click at [46, 104] on img at bounding box center [47, 104] width 10 height 10
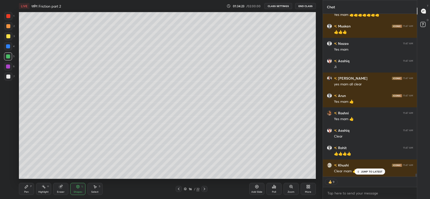
scroll to position [8559, 0]
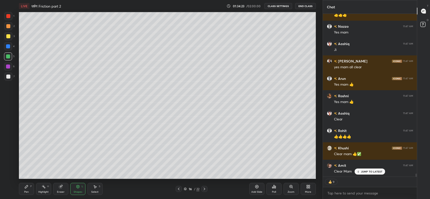
click at [28, 190] on div "Pen P" at bounding box center [26, 189] width 15 height 12
click at [9, 79] on div at bounding box center [8, 77] width 8 height 8
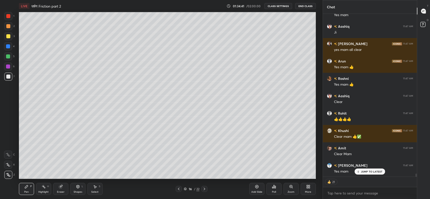
click at [362, 170] on p "JUMP TO LATEST" at bounding box center [372, 171] width 22 height 3
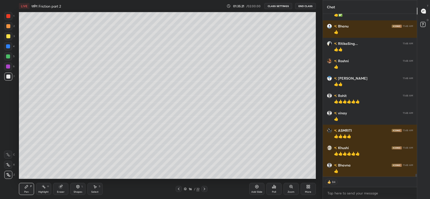
scroll to position [9029, 0]
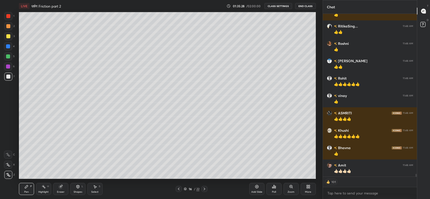
click at [310, 188] on icon at bounding box center [308, 187] width 1 height 1
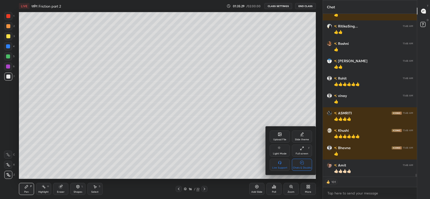
click at [304, 164] on div "Chats & Doubts" at bounding box center [302, 165] width 20 height 12
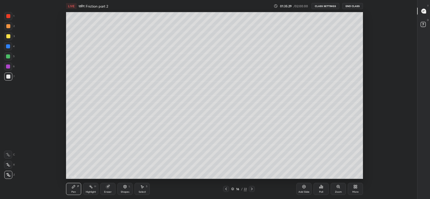
scroll to position [25036, 24814]
click at [358, 190] on div "More" at bounding box center [355, 189] width 15 height 12
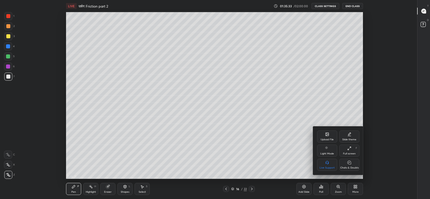
click at [347, 149] on div "Full screen F" at bounding box center [349, 151] width 20 height 12
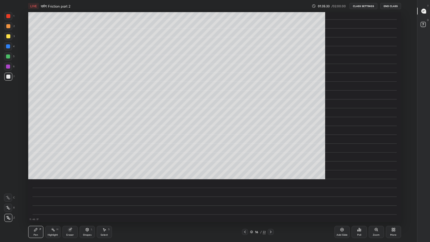
scroll to position [2, 0]
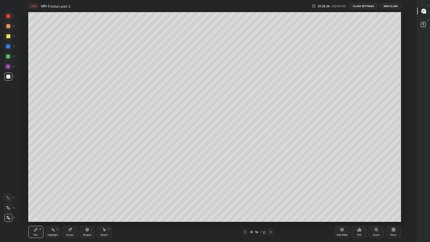
click at [87, 199] on div "Shapes" at bounding box center [87, 235] width 9 height 3
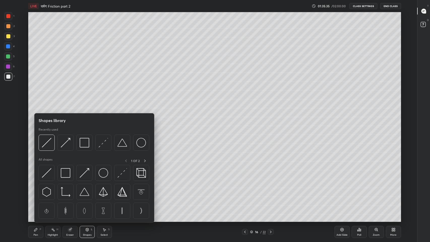
click at [48, 170] on img at bounding box center [47, 173] width 10 height 10
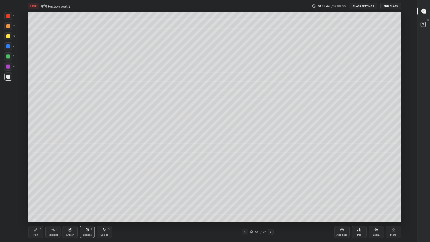
click at [37, 199] on div "Pen P" at bounding box center [35, 232] width 15 height 12
click at [86, 199] on div "Shapes" at bounding box center [87, 235] width 9 height 3
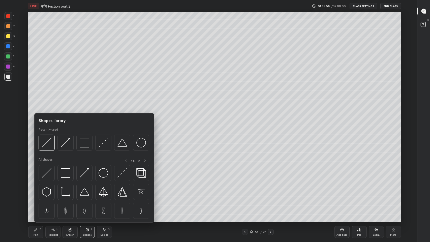
click at [120, 172] on img at bounding box center [122, 173] width 10 height 10
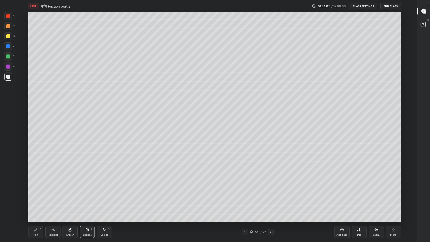
click at [40, 199] on div "P" at bounding box center [41, 229] width 2 height 3
click at [8, 37] on div at bounding box center [8, 36] width 4 height 4
click at [85, 199] on div "Shapes" at bounding box center [87, 235] width 9 height 3
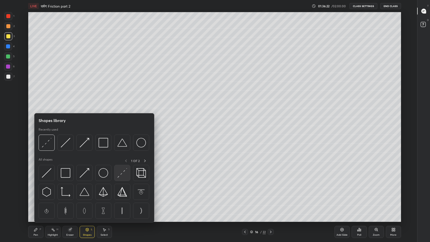
click at [120, 175] on img at bounding box center [122, 173] width 10 height 10
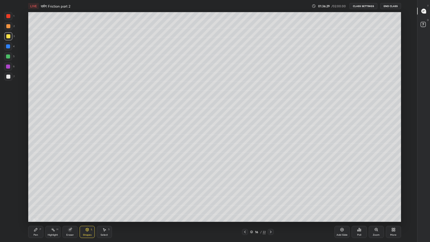
click at [35, 199] on div "Pen P" at bounding box center [35, 232] width 15 height 12
click at [6, 25] on div at bounding box center [8, 26] width 4 height 4
click at [85, 199] on div "Shapes" at bounding box center [87, 235] width 9 height 3
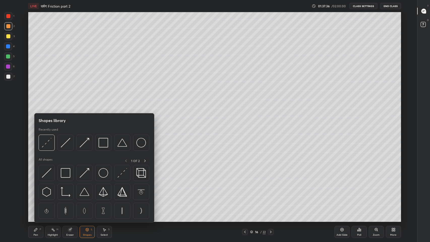
click at [65, 147] on img at bounding box center [66, 143] width 10 height 10
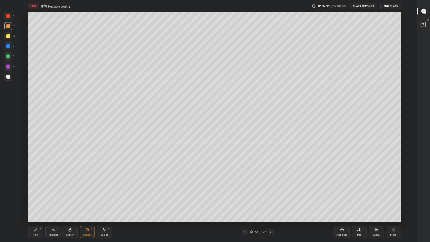
click at [40, 199] on div "Pen P" at bounding box center [35, 232] width 15 height 12
click at [245, 199] on icon at bounding box center [245, 232] width 4 height 4
click at [270, 199] on icon at bounding box center [271, 232] width 4 height 4
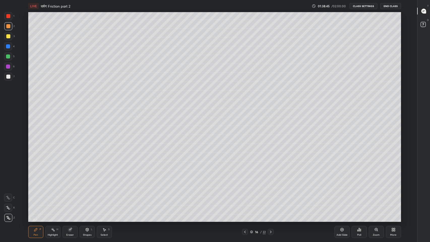
click at [340, 199] on div "Add Slide" at bounding box center [341, 235] width 11 height 3
click at [7, 77] on div at bounding box center [8, 77] width 4 height 4
click at [244, 199] on icon at bounding box center [245, 232] width 4 height 4
click at [245, 199] on icon at bounding box center [245, 232] width 4 height 4
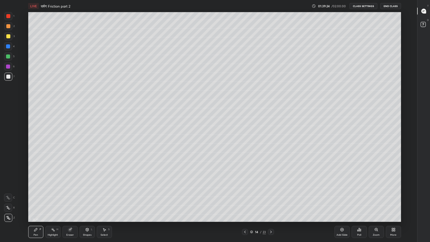
click at [271, 199] on icon at bounding box center [271, 232] width 4 height 4
click at [245, 199] on icon at bounding box center [245, 232] width 4 height 4
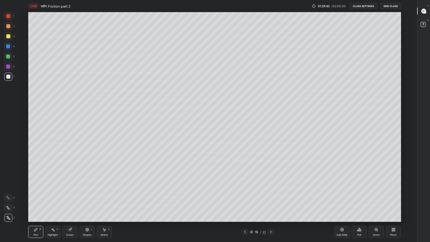
click at [245, 199] on icon at bounding box center [245, 232] width 4 height 4
click at [271, 199] on icon at bounding box center [271, 232] width 4 height 4
click at [265, 199] on div "23" at bounding box center [264, 232] width 3 height 5
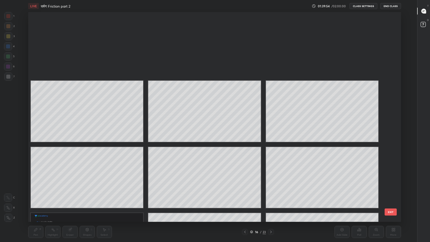
scroll to position [208, 370]
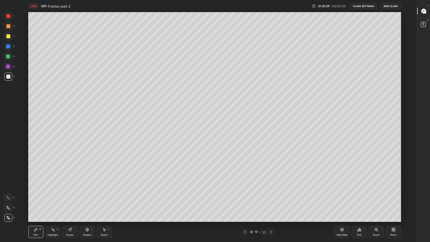
click at [425, 12] on icon at bounding box center [423, 11] width 5 height 5
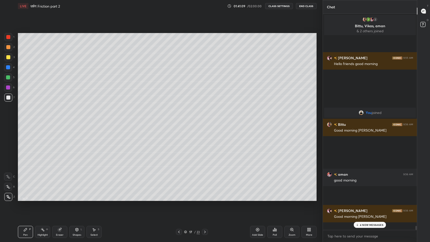
scroll to position [24994, 24901]
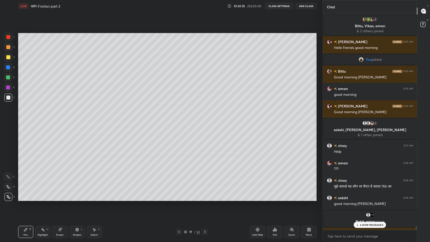
click at [372, 199] on p "4 NEW MESSAGES" at bounding box center [371, 224] width 23 height 3
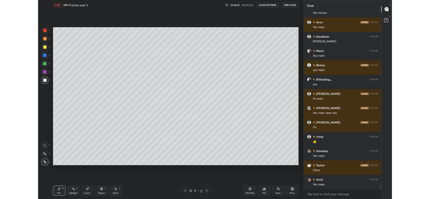
scroll to position [9092, 0]
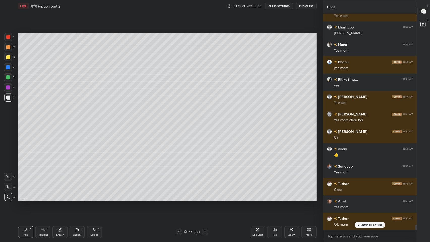
click at [309, 199] on div "More" at bounding box center [308, 232] width 15 height 12
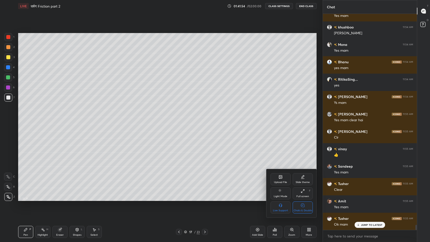
click at [302, 194] on div "Full screen F" at bounding box center [303, 193] width 20 height 12
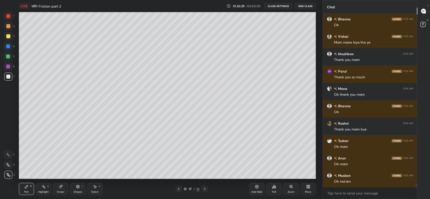
scroll to position [9500, 0]
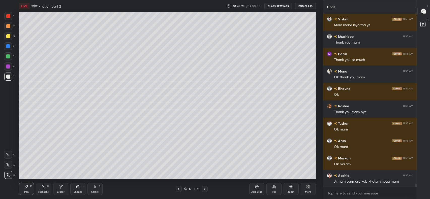
click at [307, 5] on button "End Class" at bounding box center [305, 6] width 21 height 6
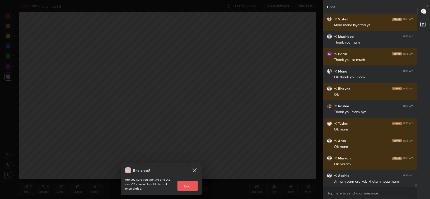
click at [193, 186] on button "End" at bounding box center [187, 186] width 20 height 10
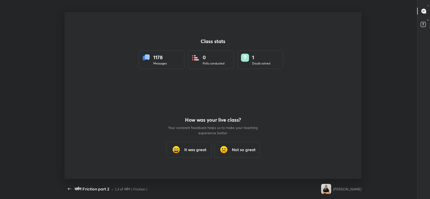
scroll to position [0, 0]
type textarea "x"
